Goal: Navigation & Orientation: Find specific page/section

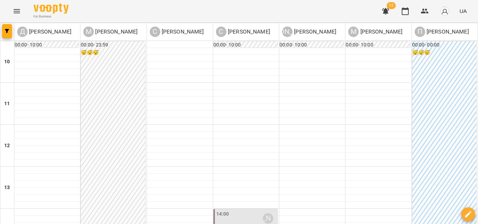
click at [13, 15] on icon "Menu" at bounding box center [17, 11] width 8 height 8
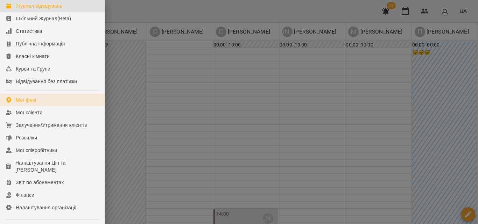
scroll to position [70, 0]
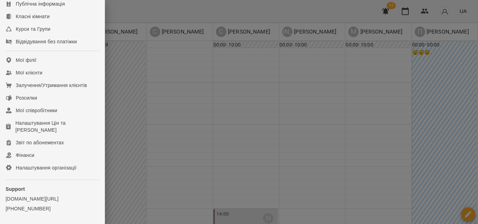
click at [184, 40] on div at bounding box center [239, 112] width 478 height 224
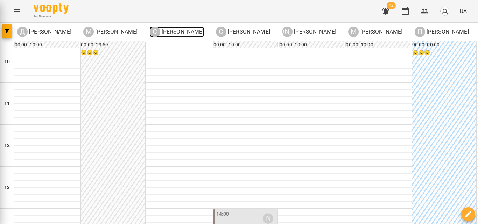
click at [176, 34] on p "[PERSON_NAME]" at bounding box center [182, 32] width 44 height 8
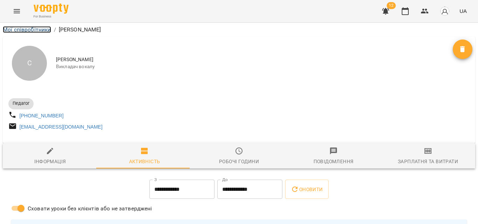
click at [37, 29] on link "Мої співробітники" at bounding box center [27, 29] width 48 height 7
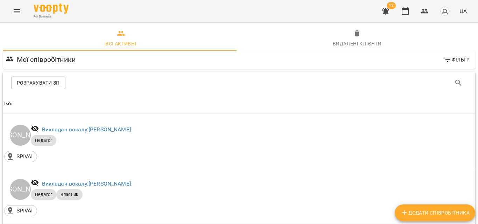
click at [18, 10] on icon "Menu" at bounding box center [17, 11] width 6 height 4
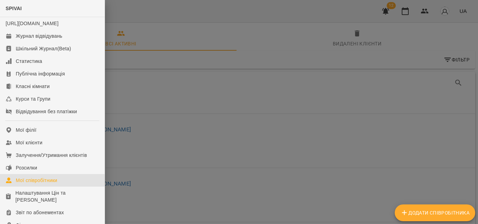
click at [146, 12] on div at bounding box center [239, 112] width 478 height 224
